Goal: Transaction & Acquisition: Purchase product/service

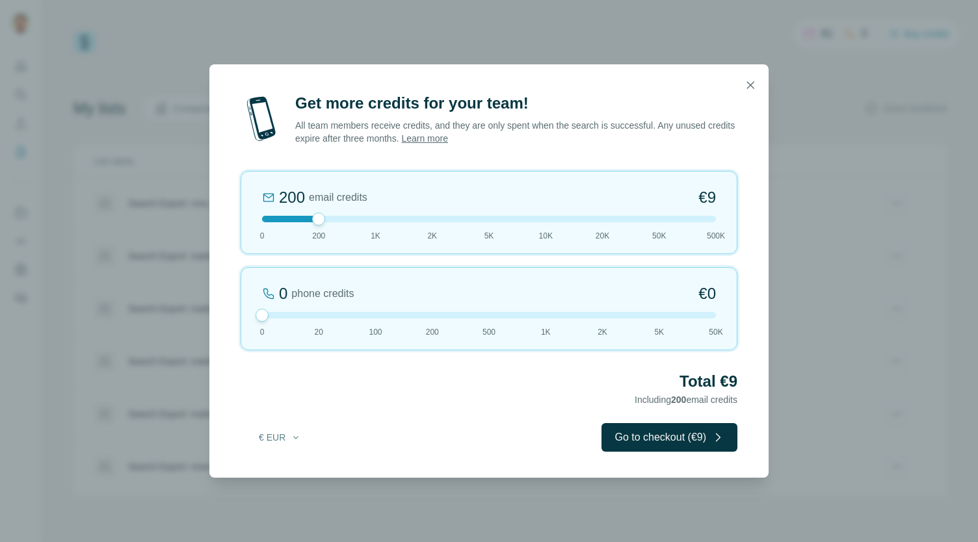
click at [264, 310] on div at bounding box center [262, 315] width 13 height 13
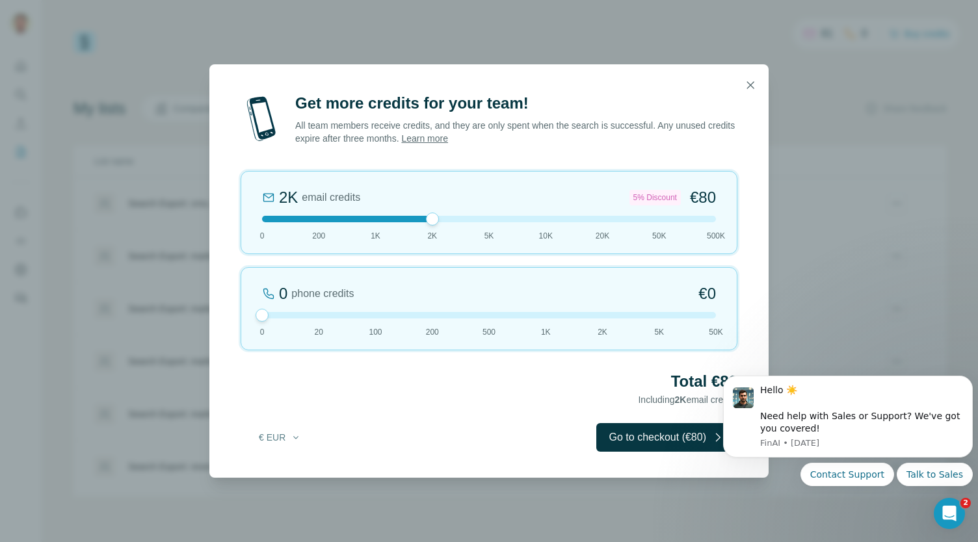
drag, startPoint x: 315, startPoint y: 218, endPoint x: 421, endPoint y: 222, distance: 106.1
click at [421, 222] on div "2K email credits 5% Discount €80 0 200 1K 2K 5K 10K 20K 50K 500K" at bounding box center [489, 212] width 497 height 83
click at [623, 433] on button "Go to checkout (€80)" at bounding box center [666, 437] width 141 height 29
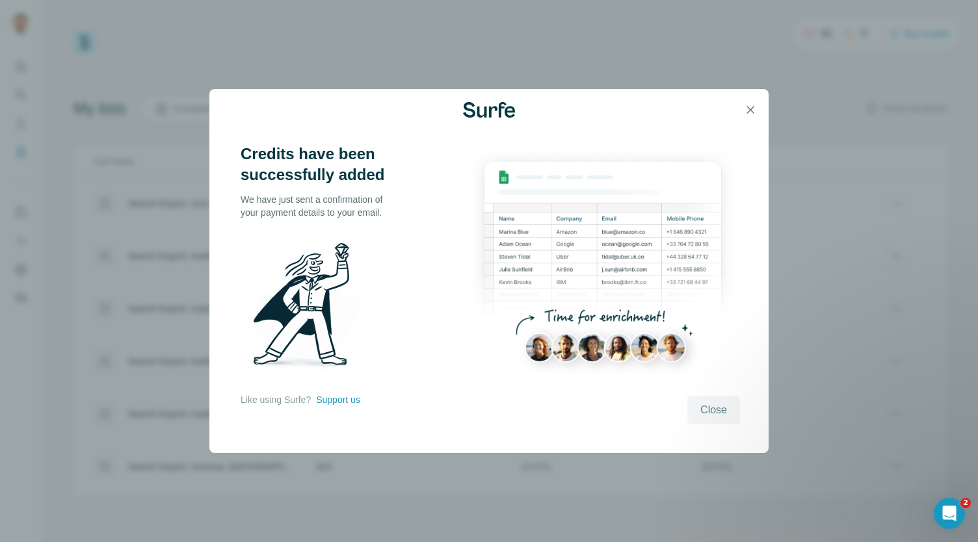
click at [718, 410] on span "Close" at bounding box center [713, 411] width 27 height 16
